Goal: Browse casually: Explore the website without a specific task or goal

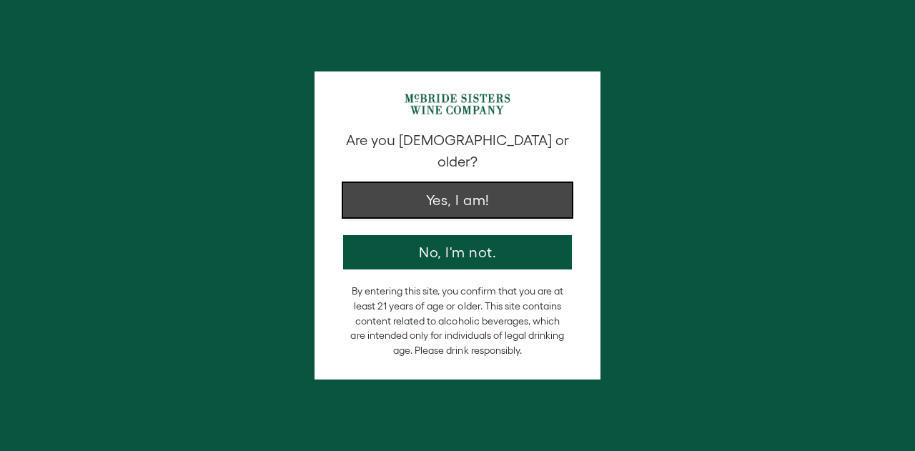
click at [494, 183] on button "Yes, I am!" at bounding box center [457, 200] width 229 height 34
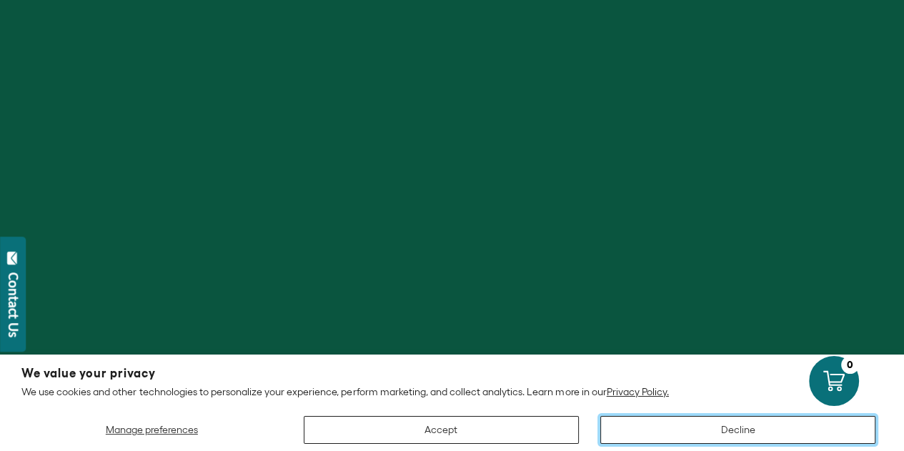
click at [725, 439] on button "Decline" at bounding box center [737, 430] width 275 height 28
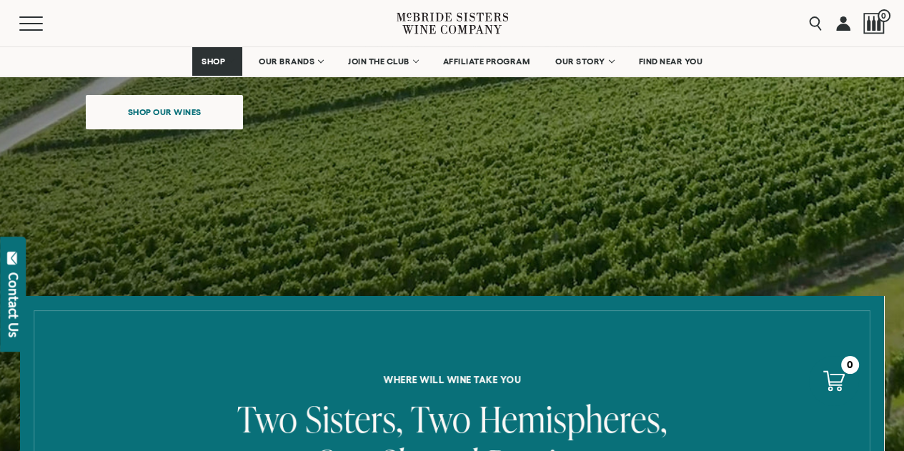
scroll to position [286, 0]
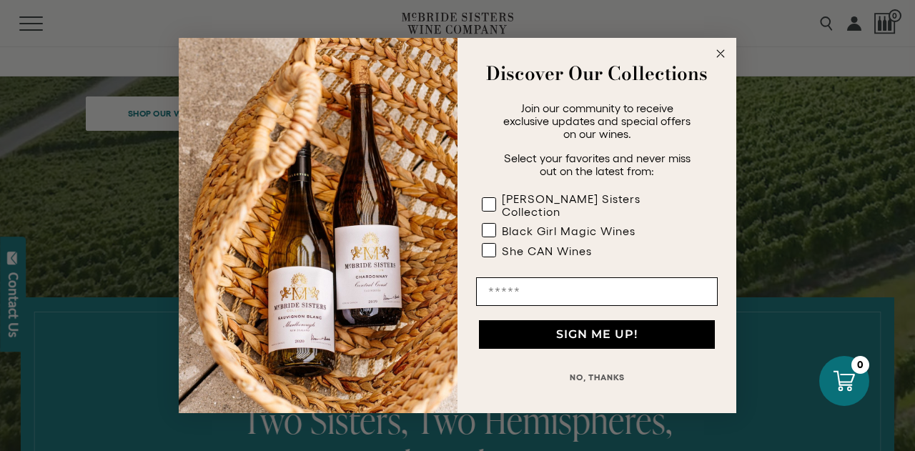
click at [722, 59] on circle "Close dialog" at bounding box center [720, 54] width 16 height 16
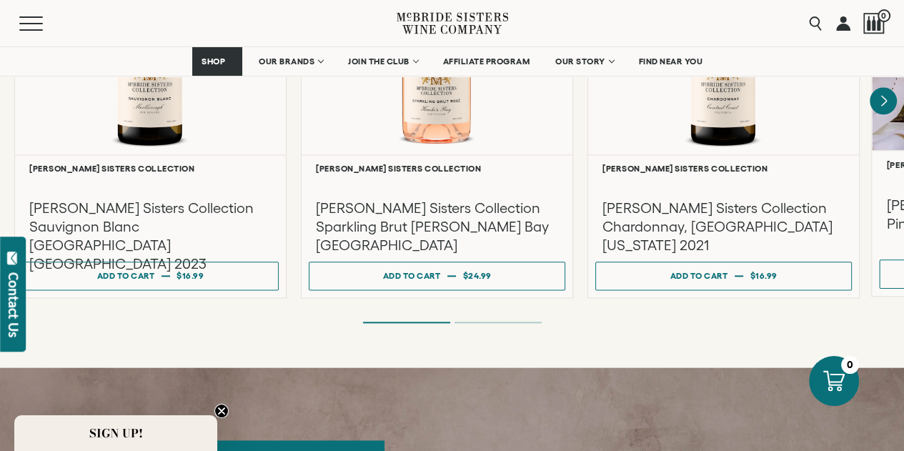
scroll to position [1286, 0]
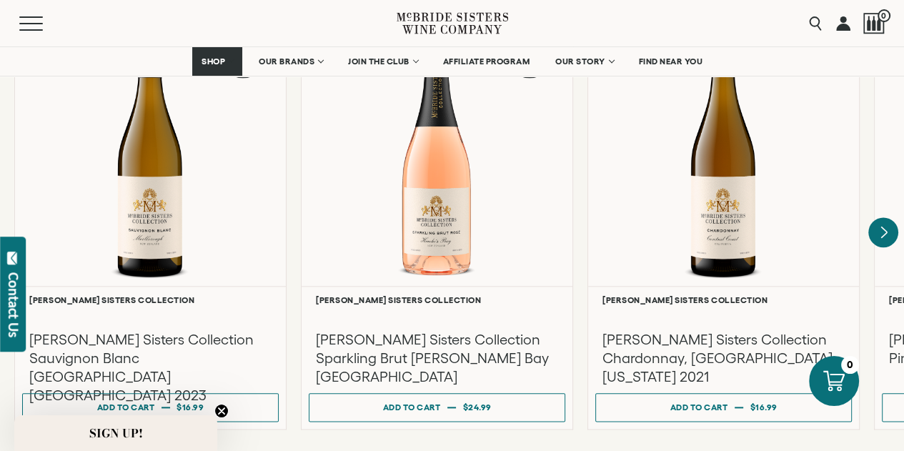
click at [885, 227] on icon "Next" at bounding box center [884, 232] width 6 height 11
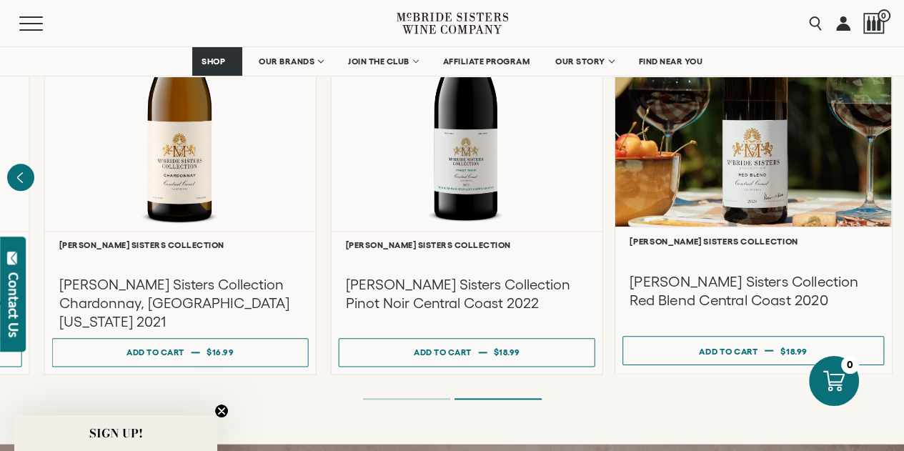
scroll to position [1358, 0]
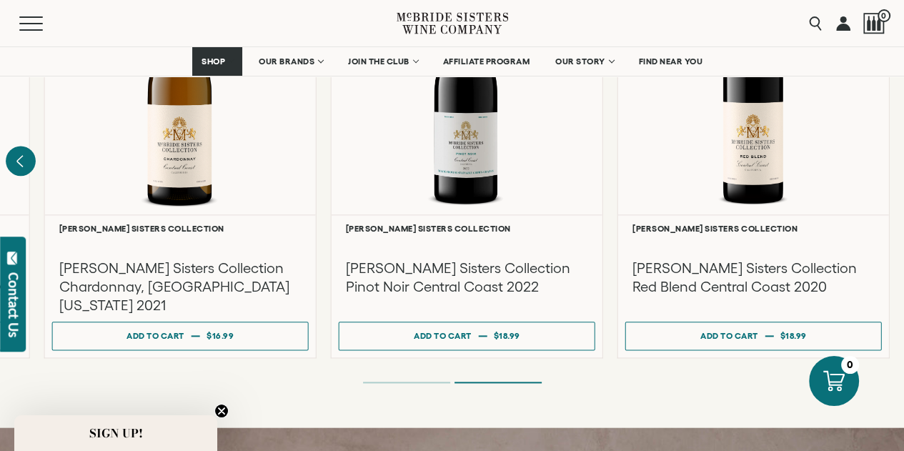
click at [13, 146] on icon "Previous" at bounding box center [21, 161] width 30 height 30
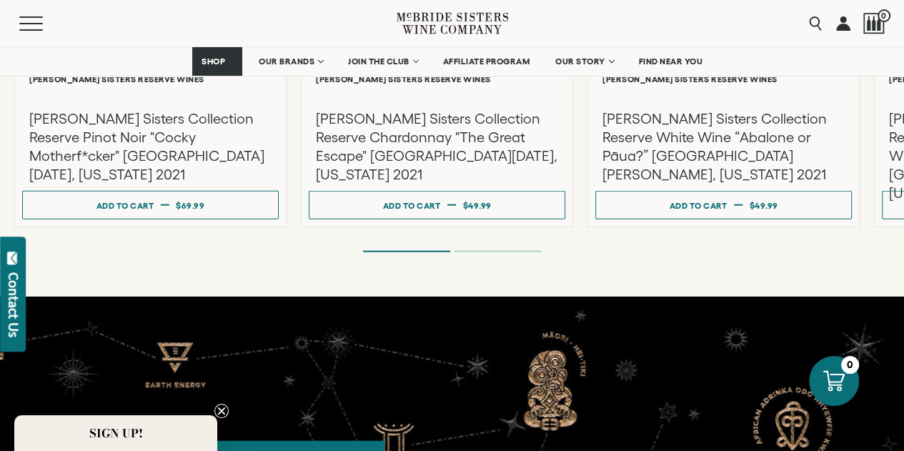
scroll to position [2644, 0]
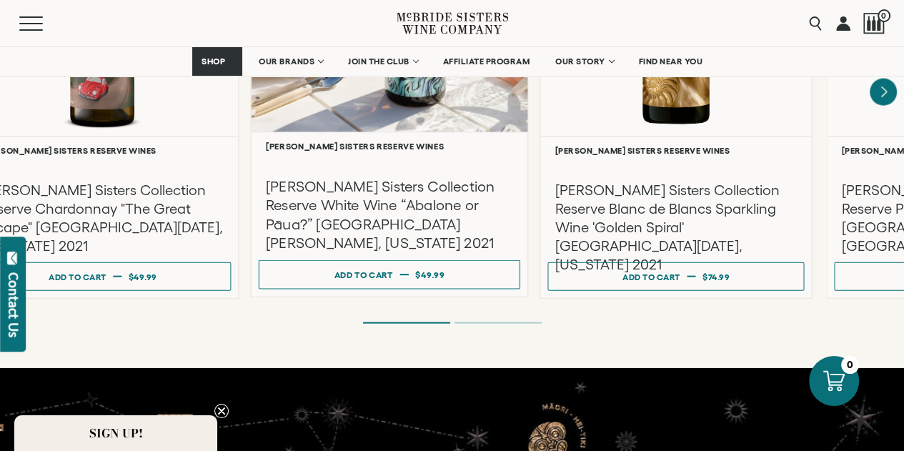
click at [467, 207] on h3 "[PERSON_NAME] Sisters Collection Reserve White Wine “Abalone or Pāua?” [GEOGRAP…" at bounding box center [389, 215] width 247 height 76
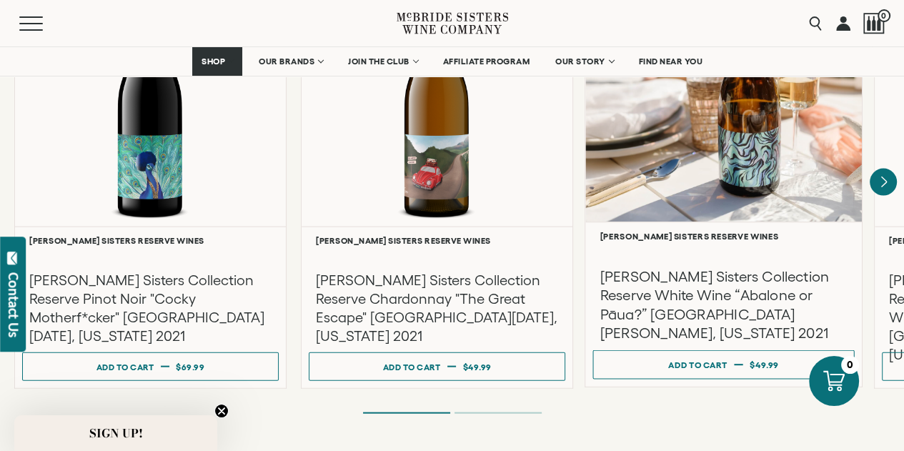
scroll to position [2501, 0]
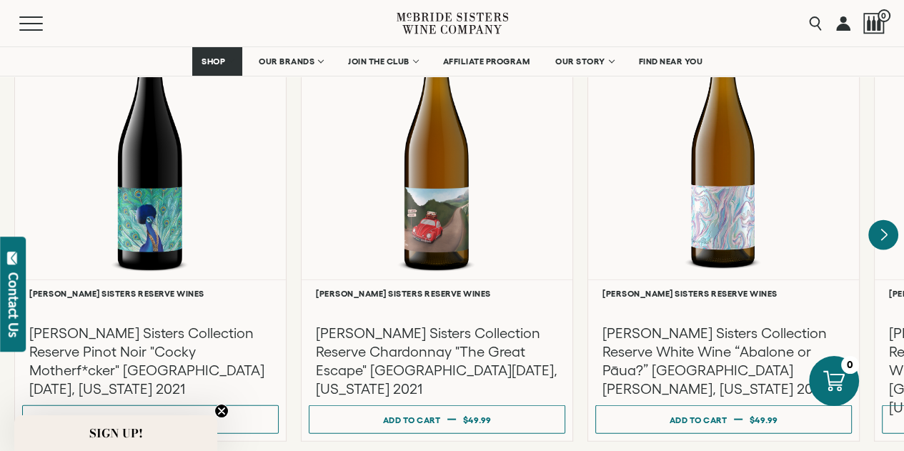
click at [880, 220] on icon "Next" at bounding box center [883, 235] width 30 height 30
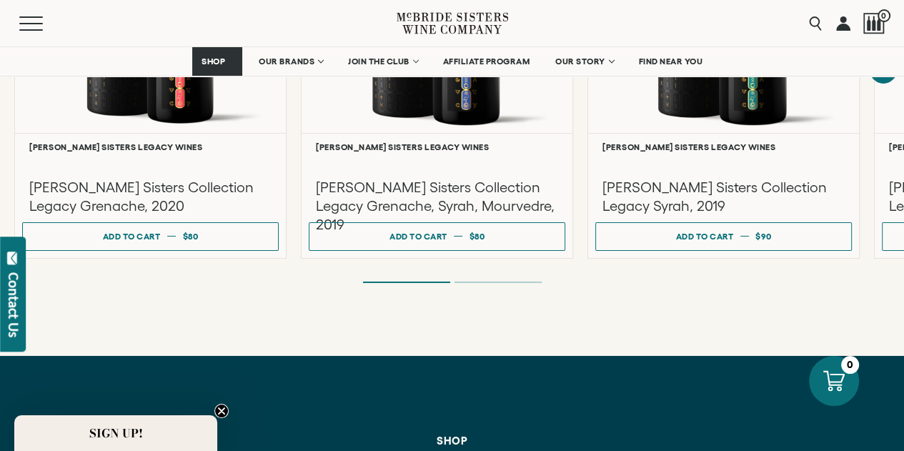
scroll to position [3930, 0]
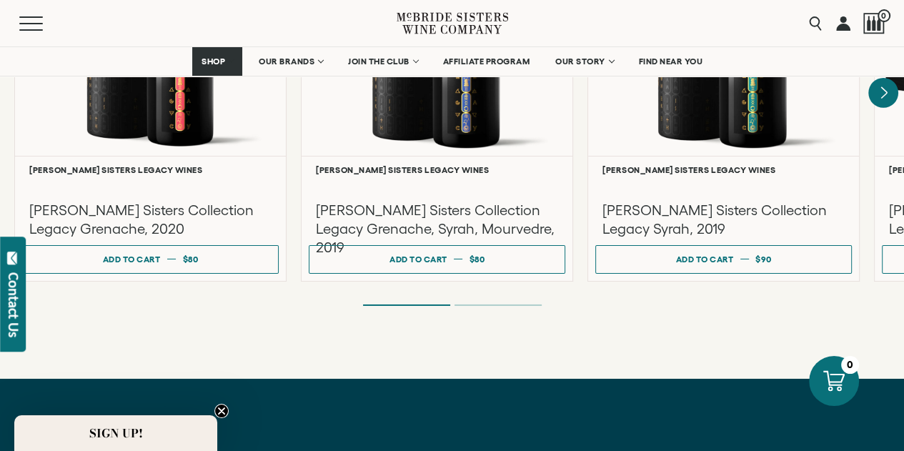
click at [888, 82] on icon "Next" at bounding box center [883, 93] width 30 height 30
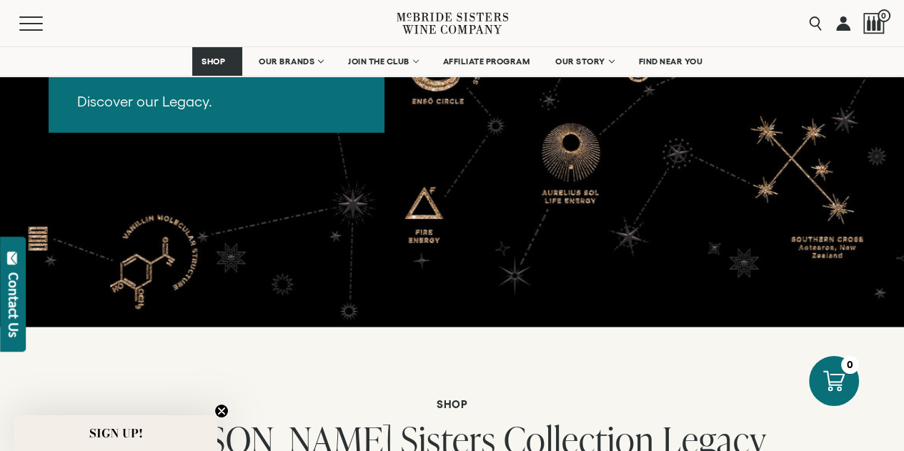
scroll to position [3359, 0]
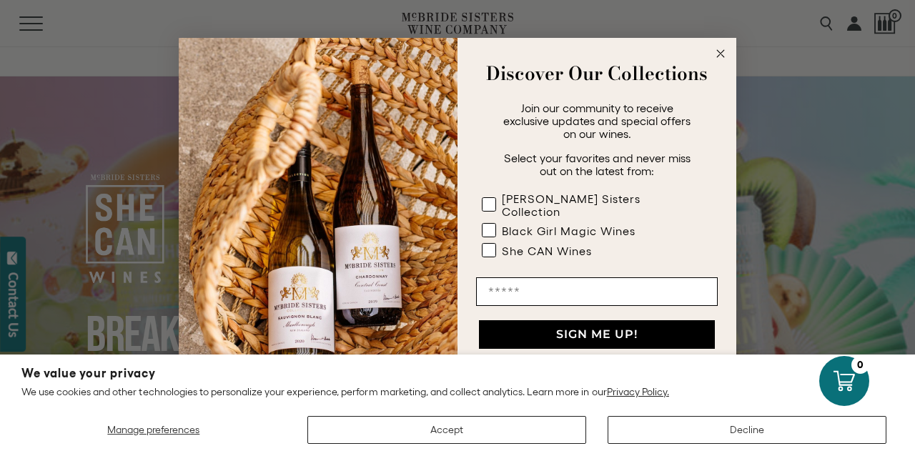
click at [727, 62] on icon "Close dialog" at bounding box center [720, 53] width 17 height 17
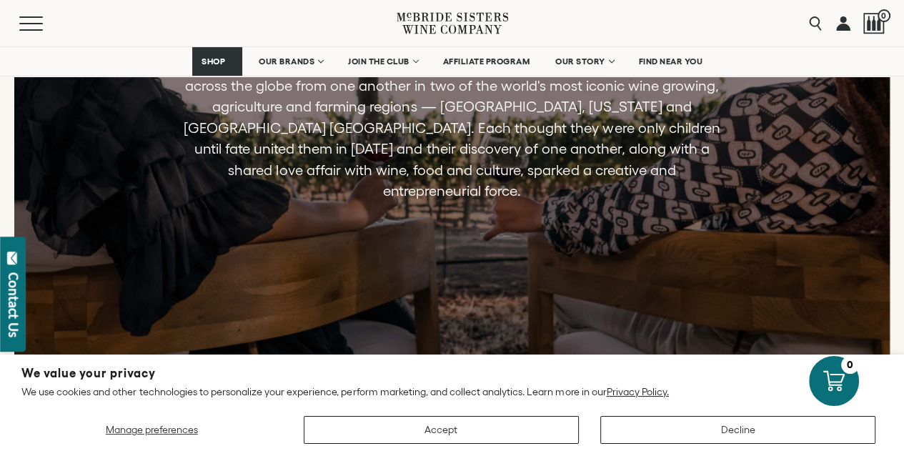
scroll to position [2573, 0]
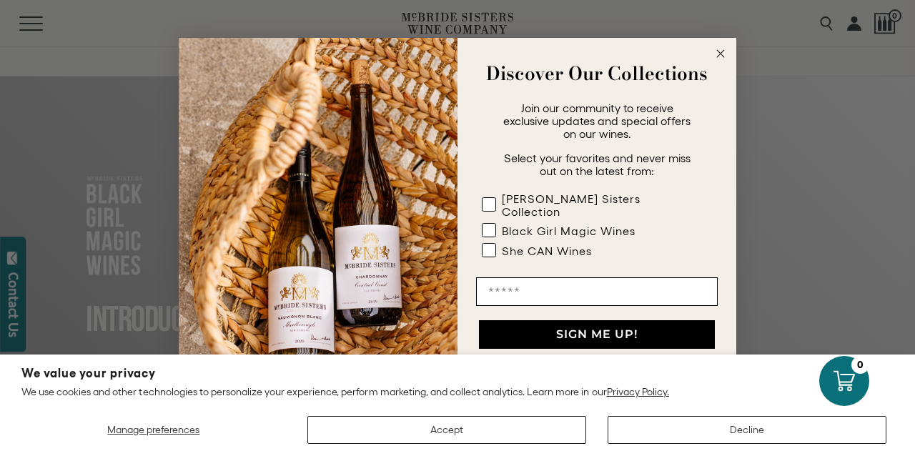
click at [716, 62] on circle "Close dialog" at bounding box center [720, 54] width 16 height 16
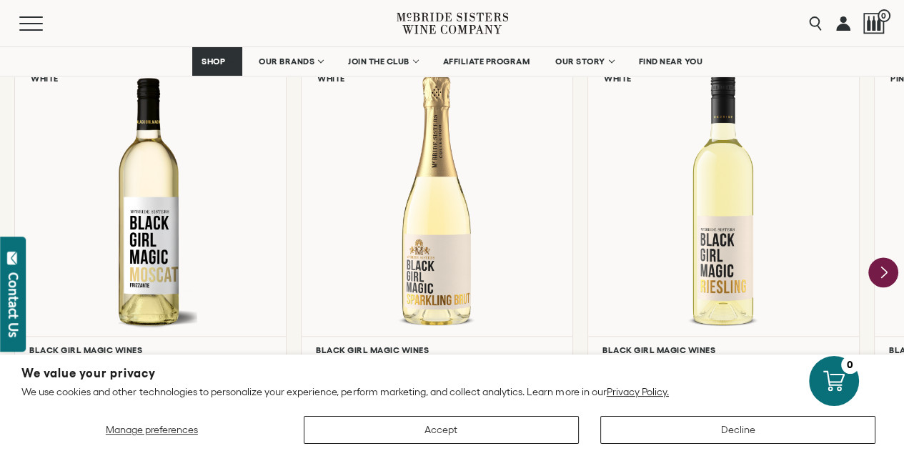
scroll to position [1286, 0]
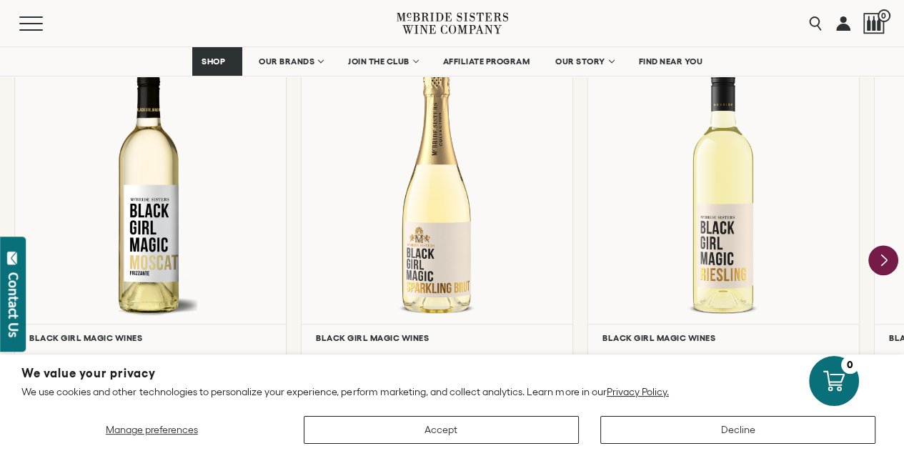
click at [885, 255] on icon "Next" at bounding box center [883, 261] width 30 height 30
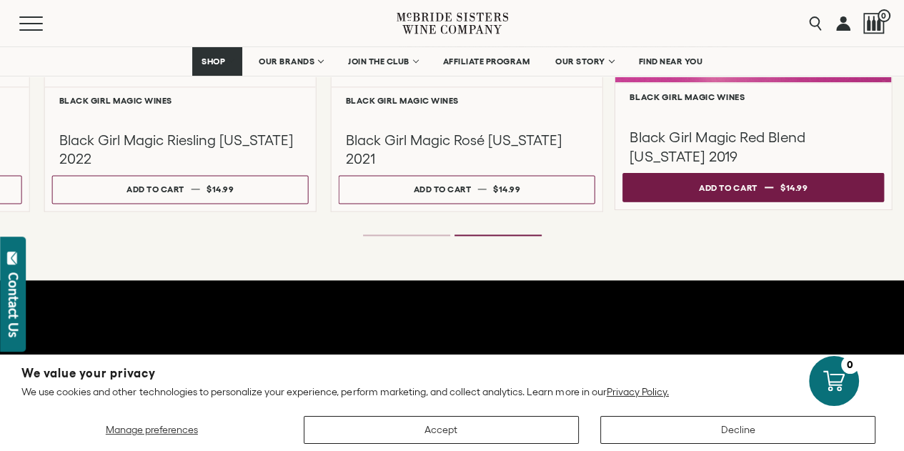
scroll to position [1429, 0]
